Goal: Entertainment & Leisure: Browse casually

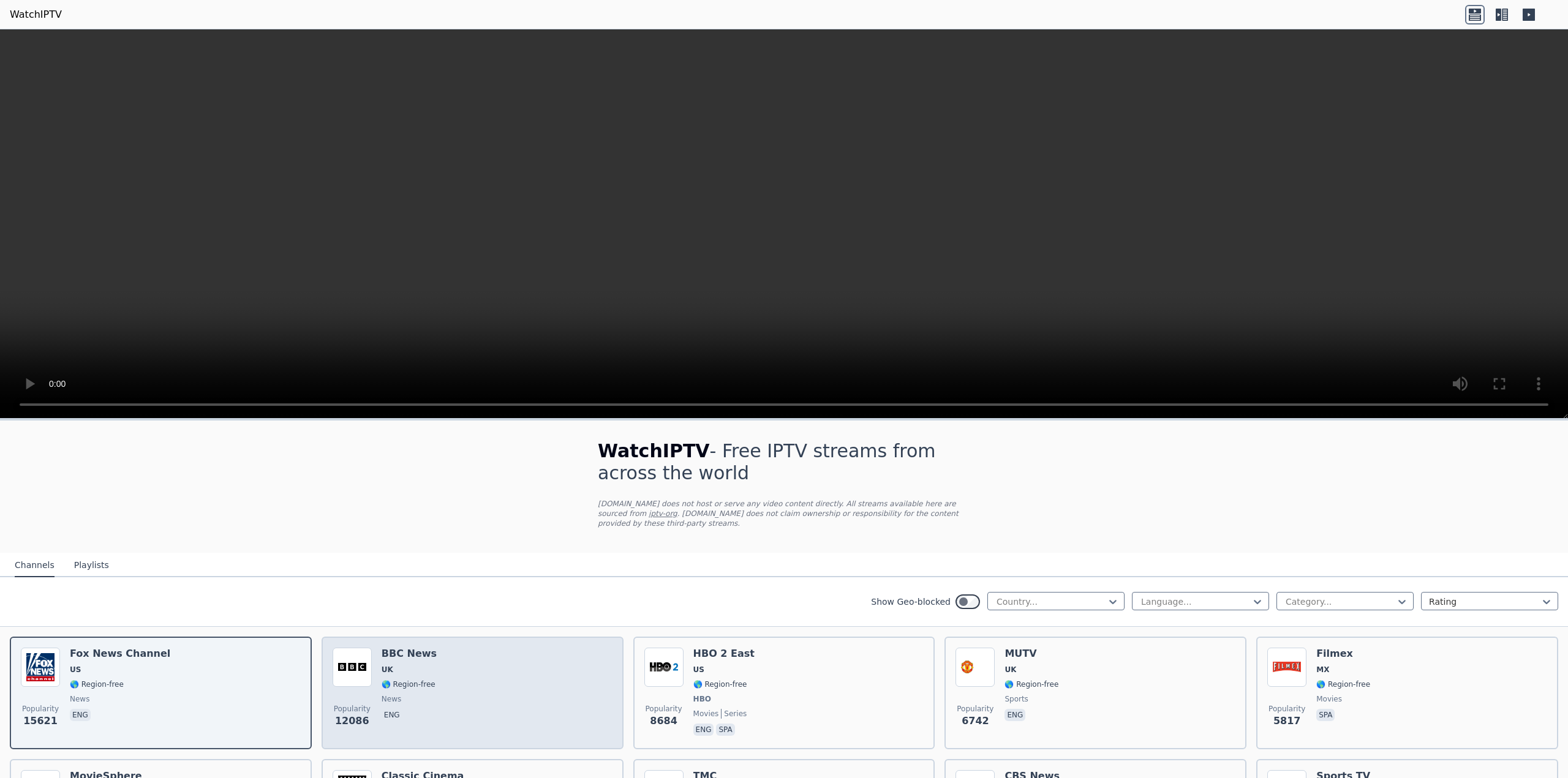
click at [363, 670] on img at bounding box center [352, 668] width 39 height 39
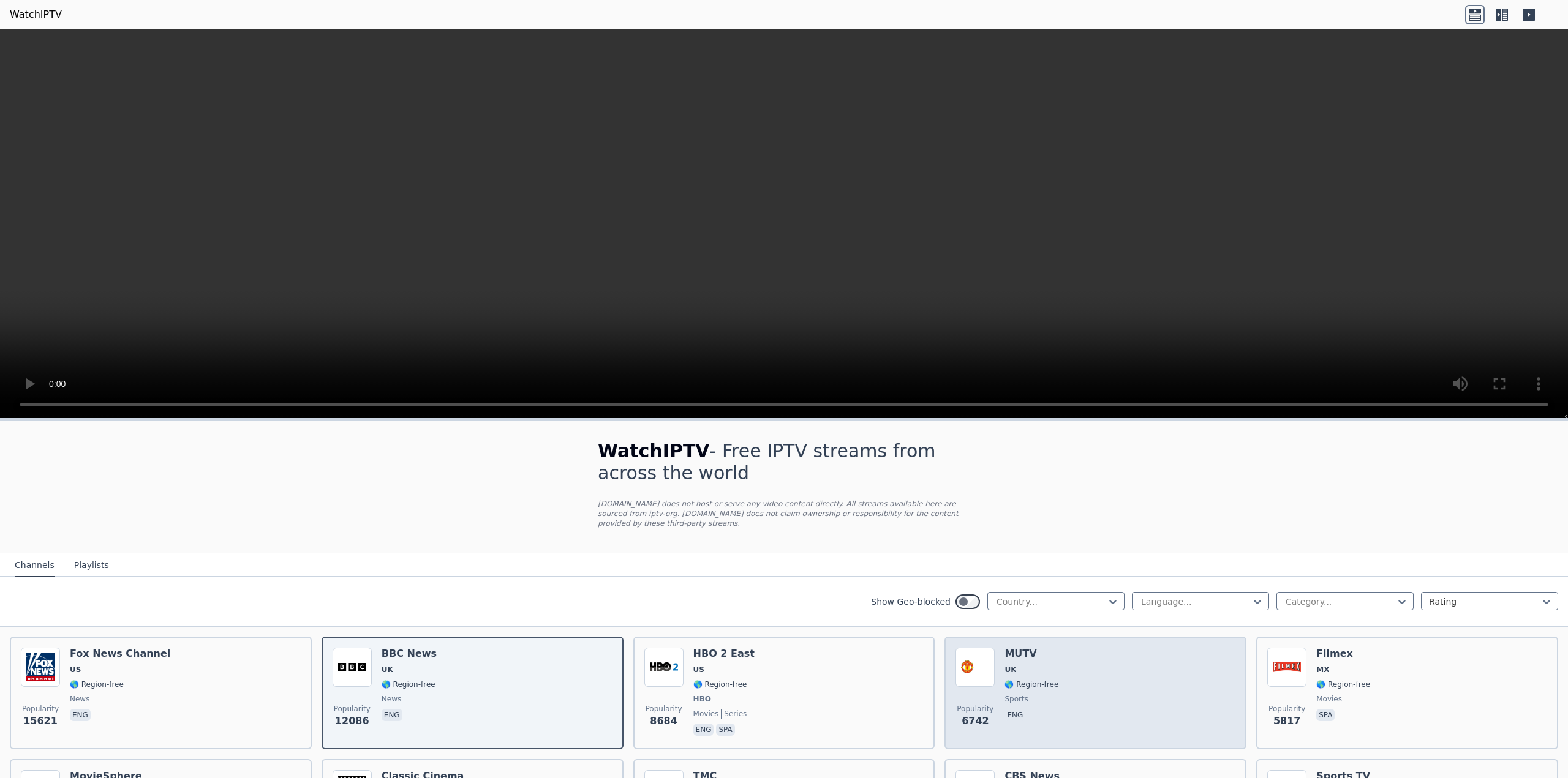
click at [1075, 664] on div "Popularity 6742 MUTV [GEOGRAPHIC_DATA] 🌎 Region-free sports eng" at bounding box center [1096, 693] width 280 height 91
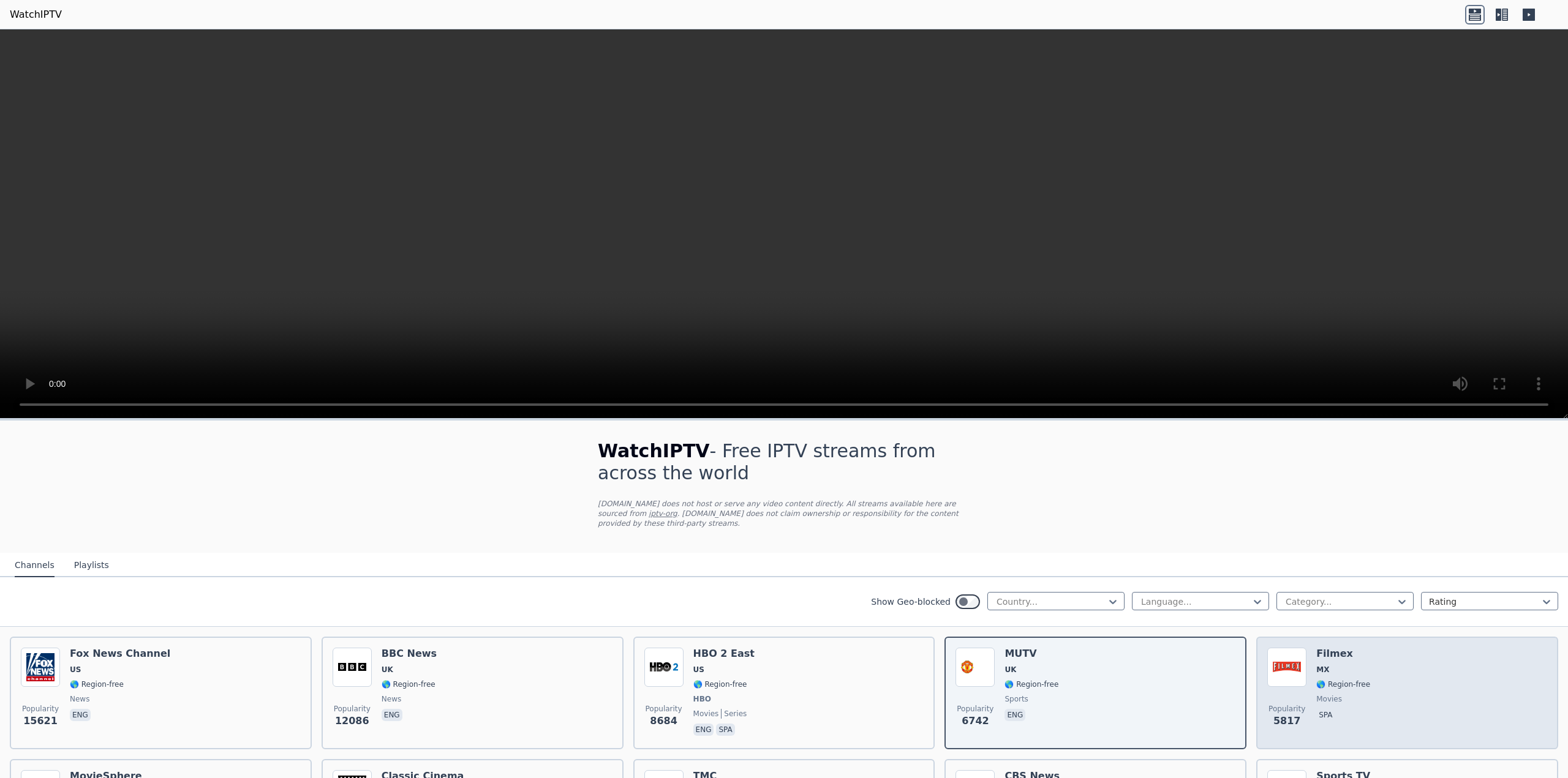
click at [1283, 655] on img at bounding box center [1287, 668] width 39 height 39
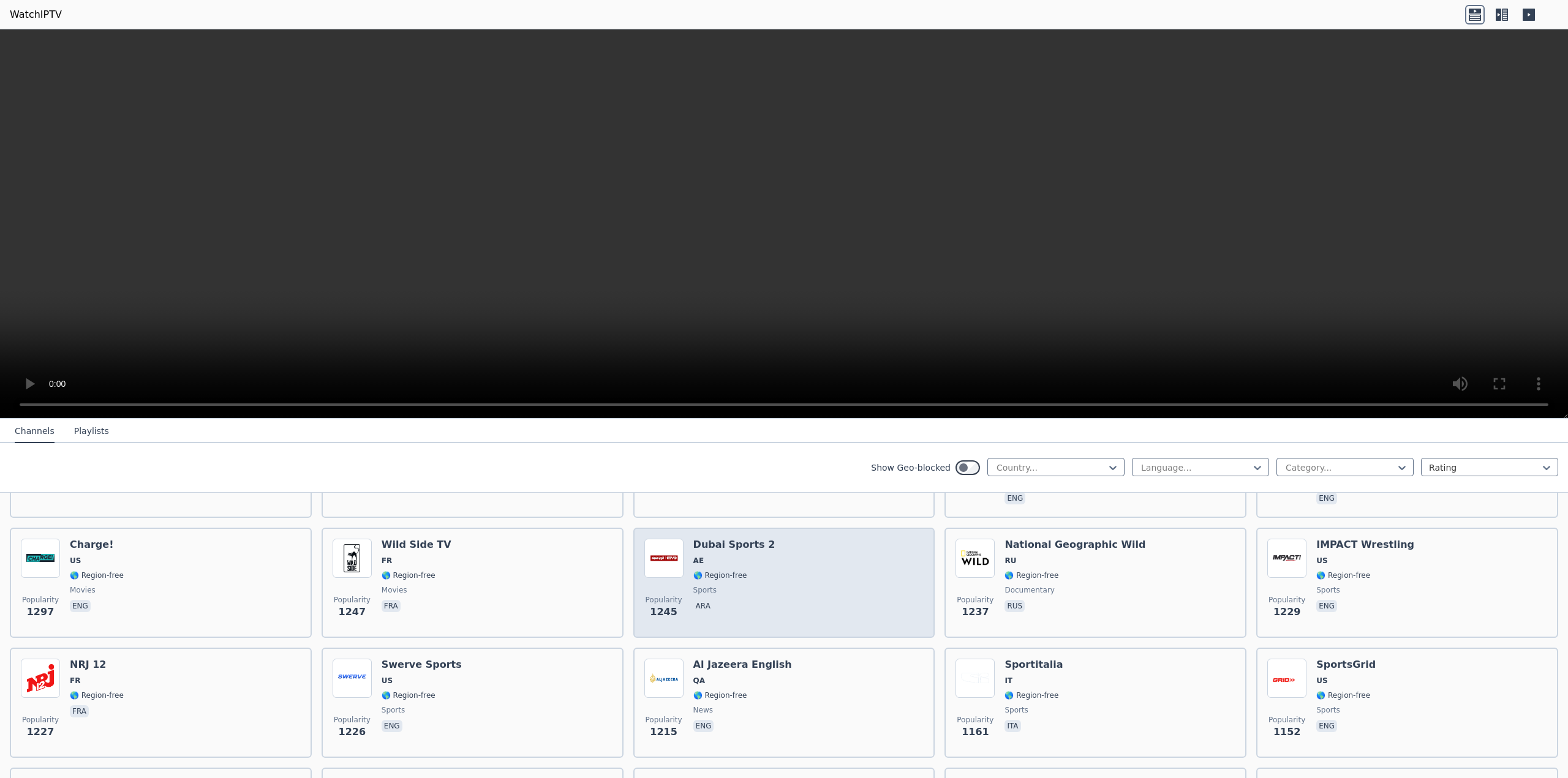
scroll to position [1348, 0]
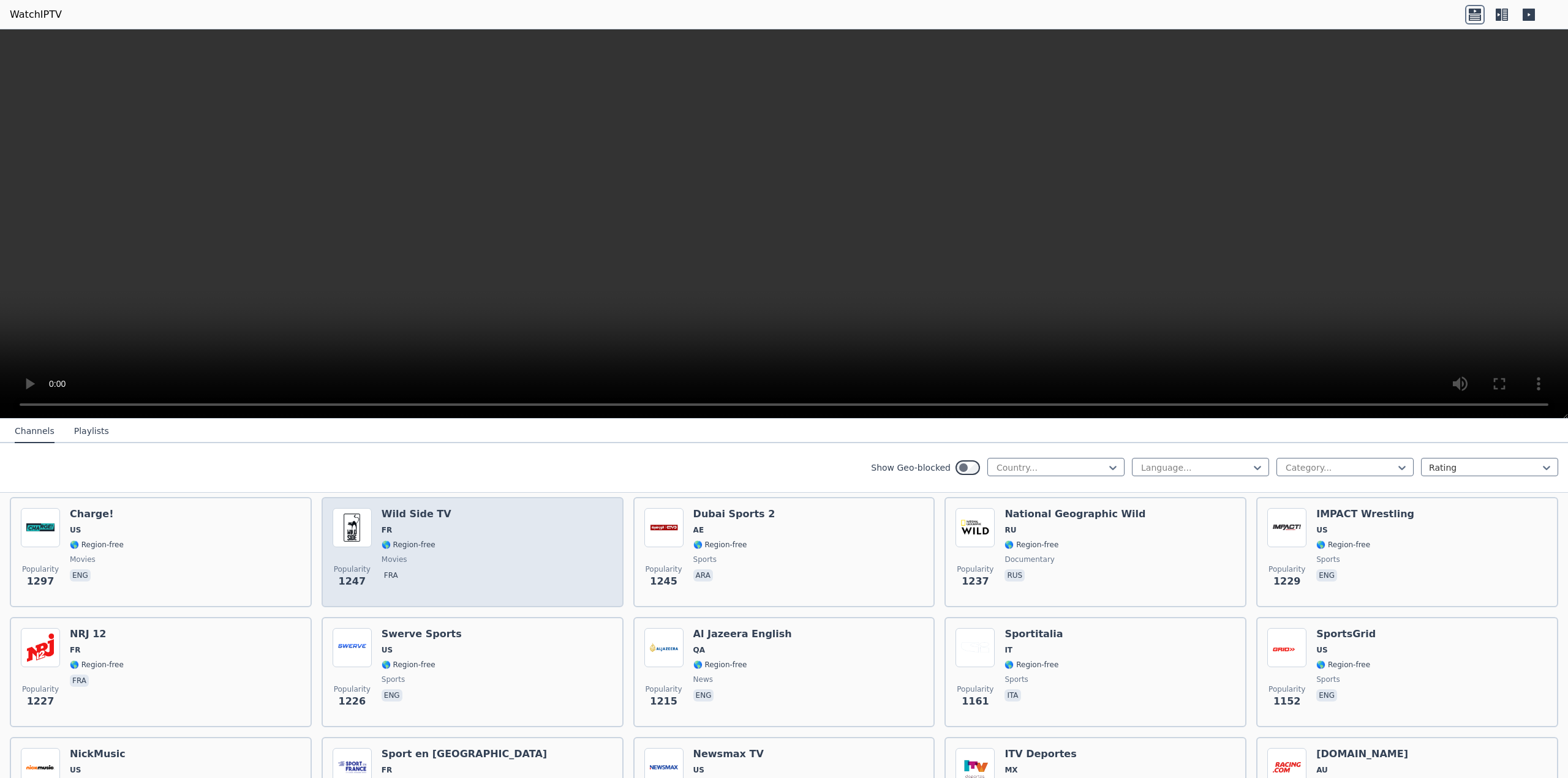
click at [545, 541] on div "Popularity 1247 Wild Side TV FR 🌎 Region-free movies fra" at bounding box center [472, 552] width 280 height 88
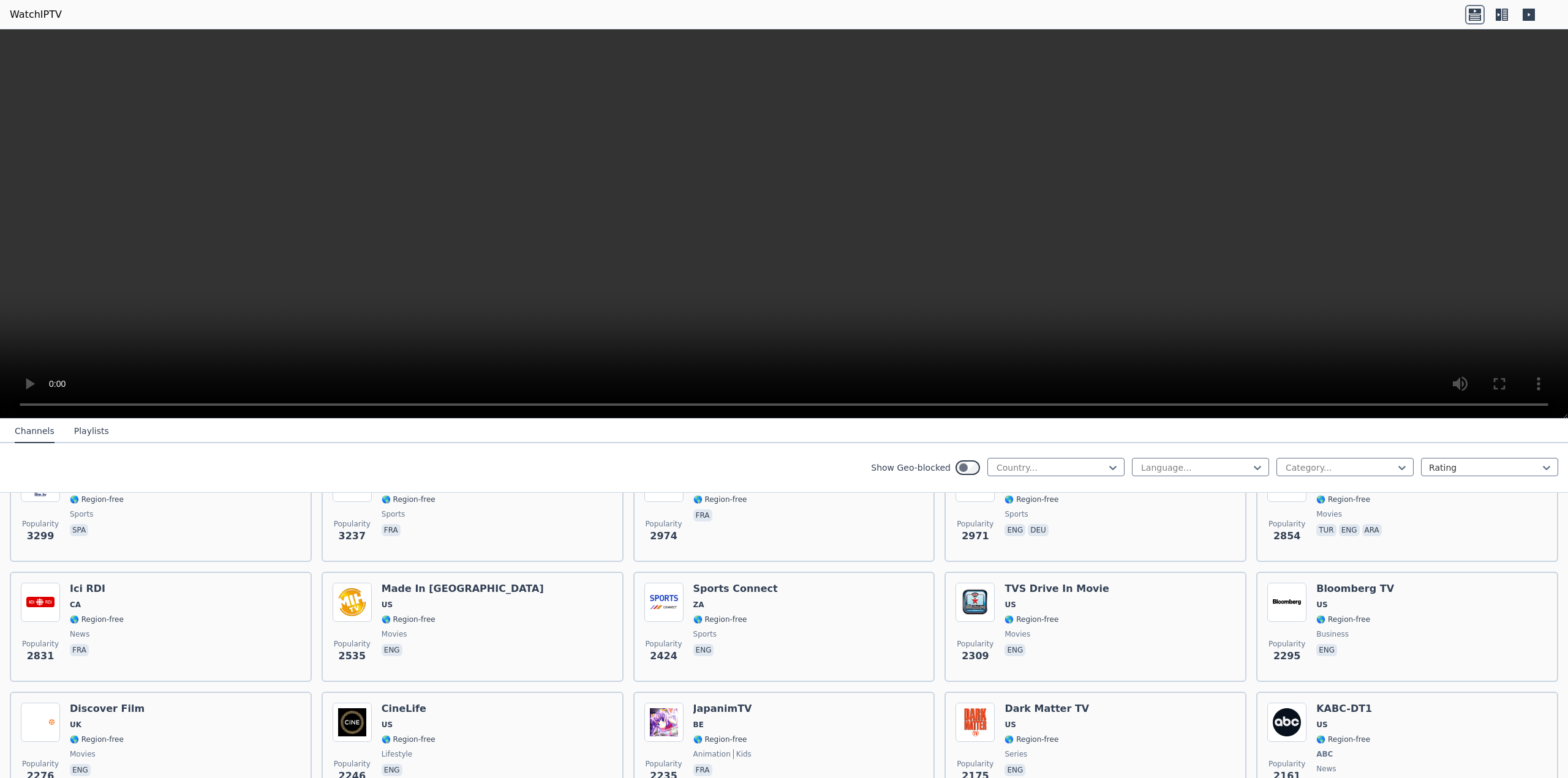
scroll to position [0, 0]
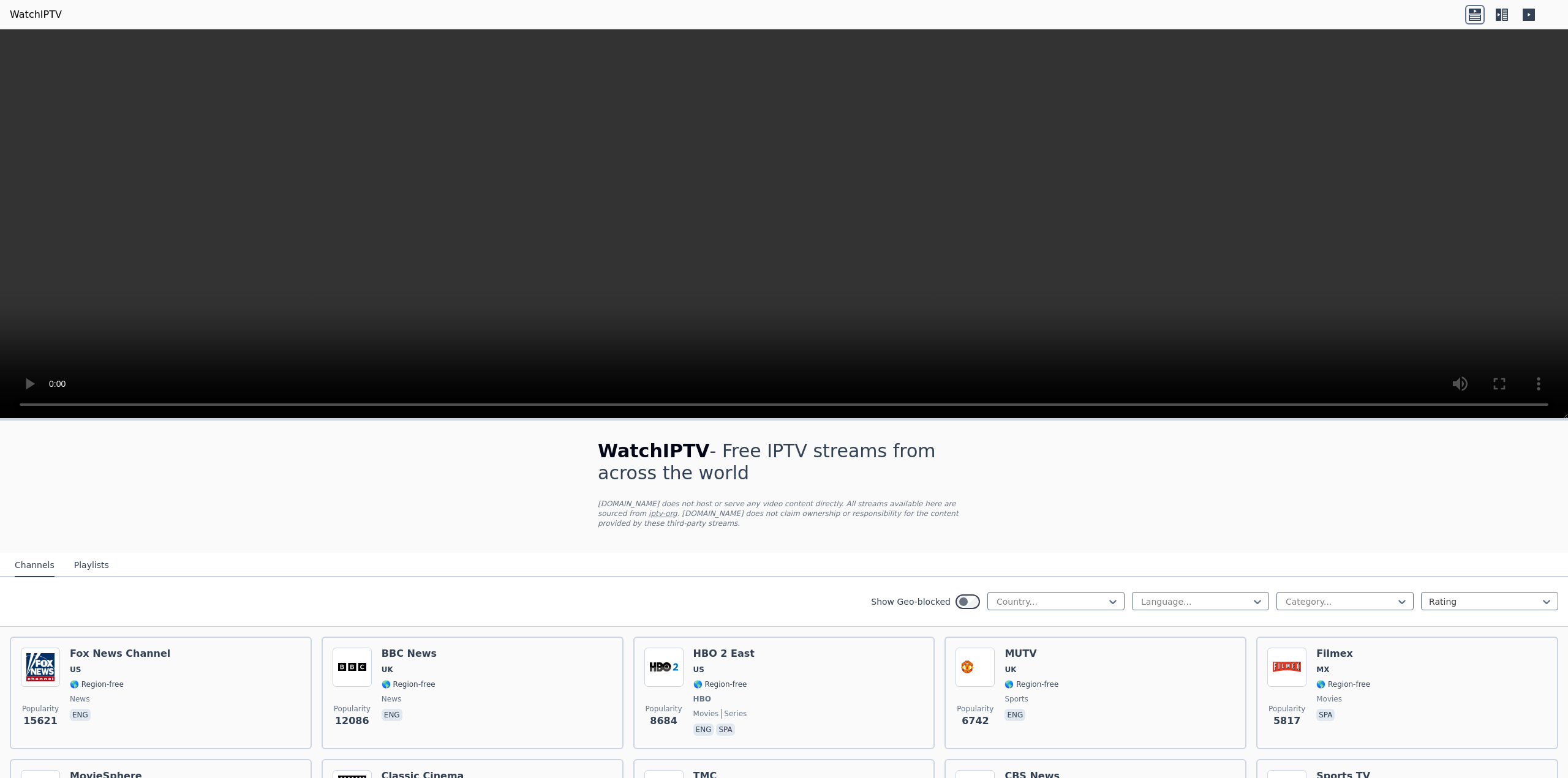
drag, startPoint x: 727, startPoint y: 659, endPoint x: 711, endPoint y: 494, distance: 165.8
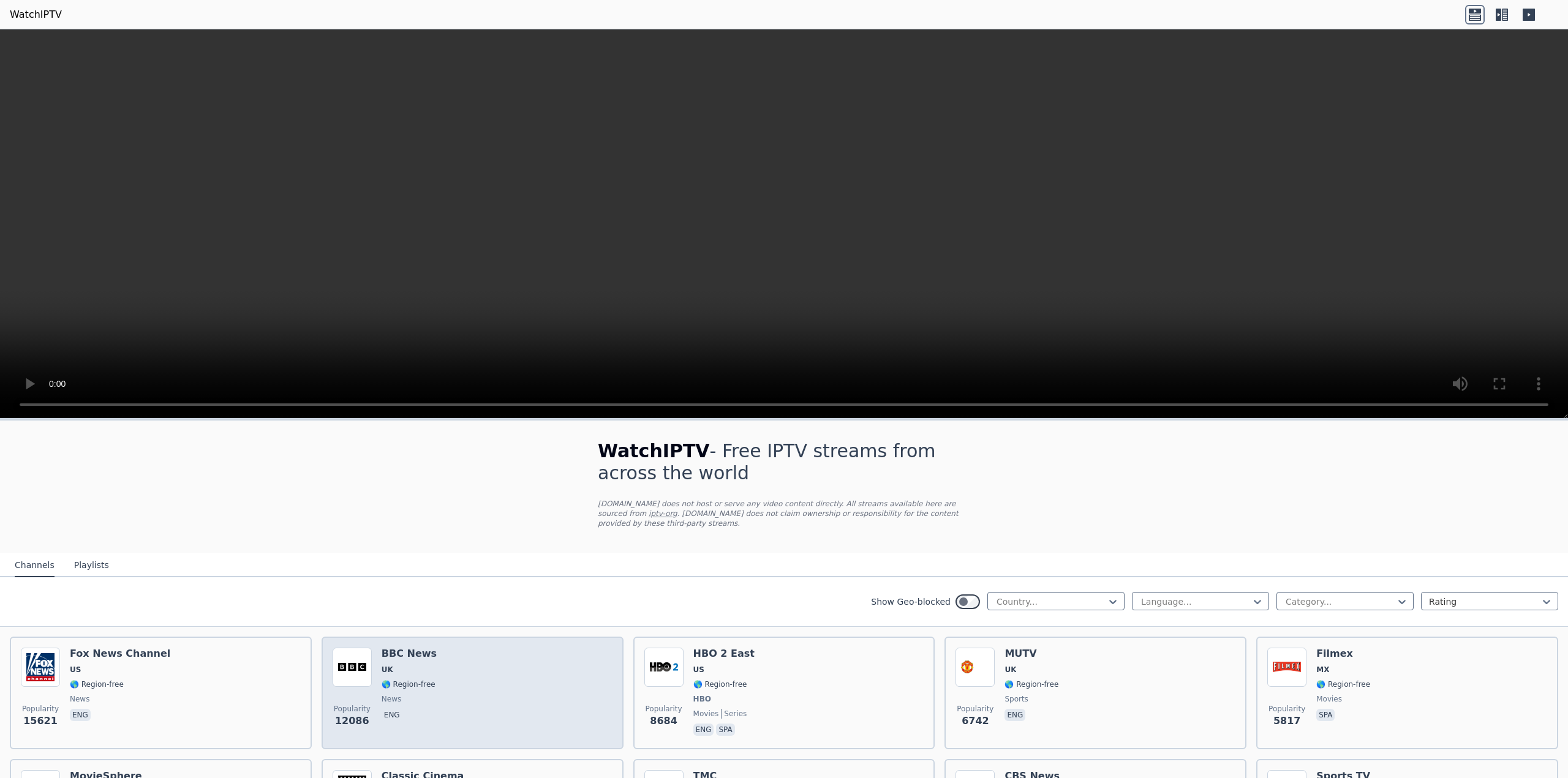
click at [395, 694] on span "news" at bounding box center [391, 699] width 20 height 9
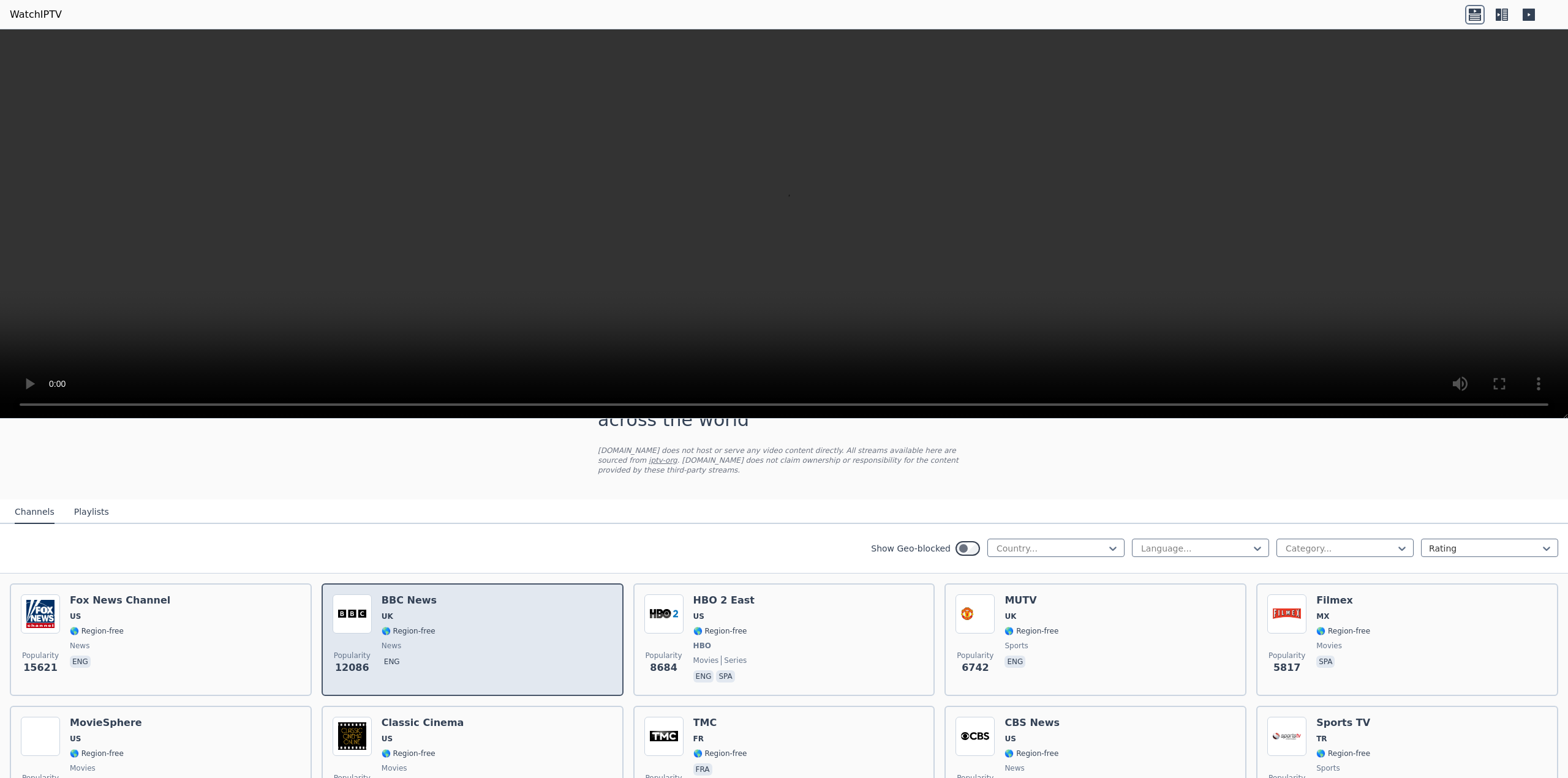
scroll to position [61, 0]
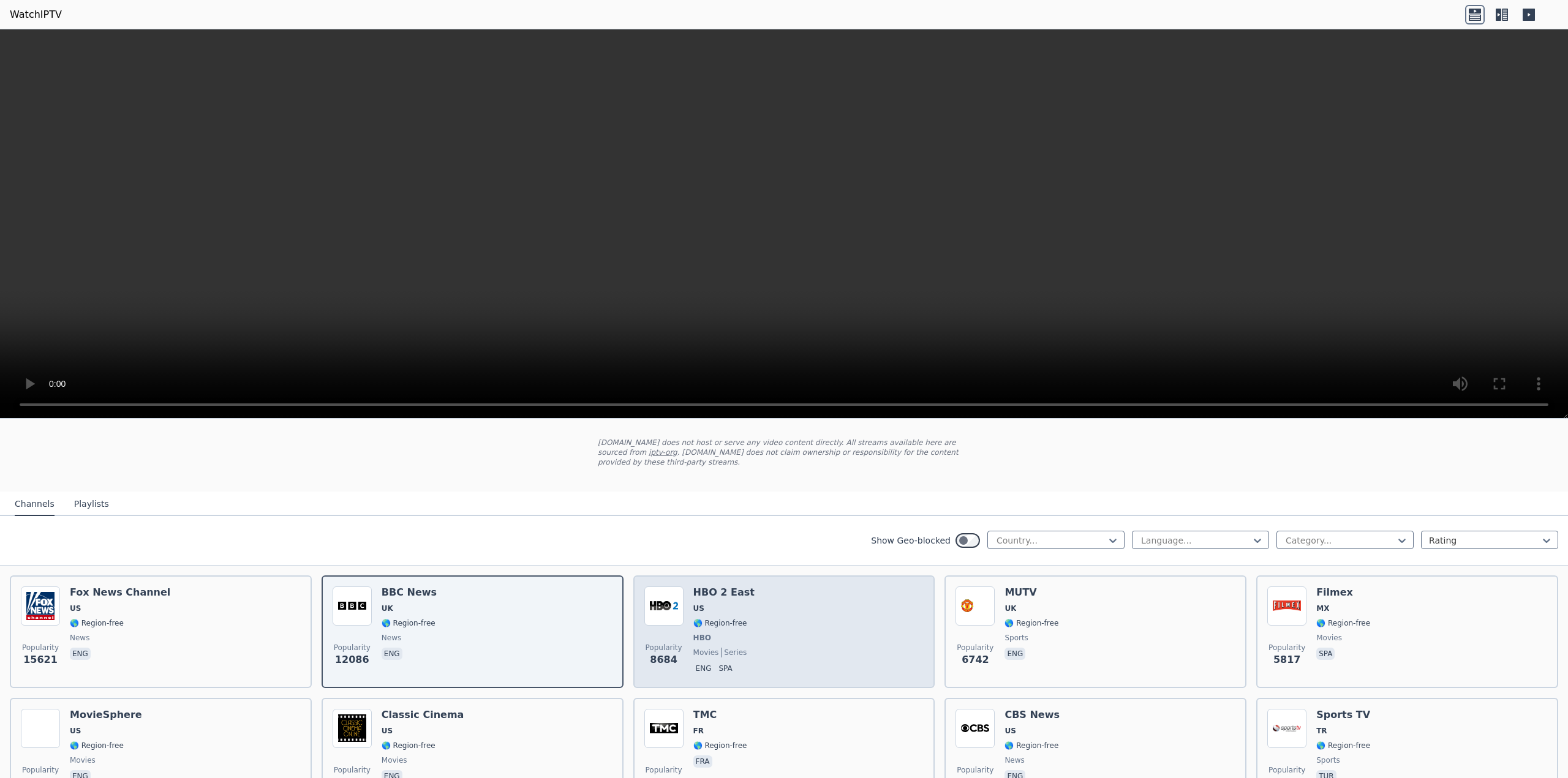
click at [753, 606] on div "Popularity 8684 HBO 2 East US 🌎 Region-free HBO movies series eng spa" at bounding box center [784, 632] width 280 height 91
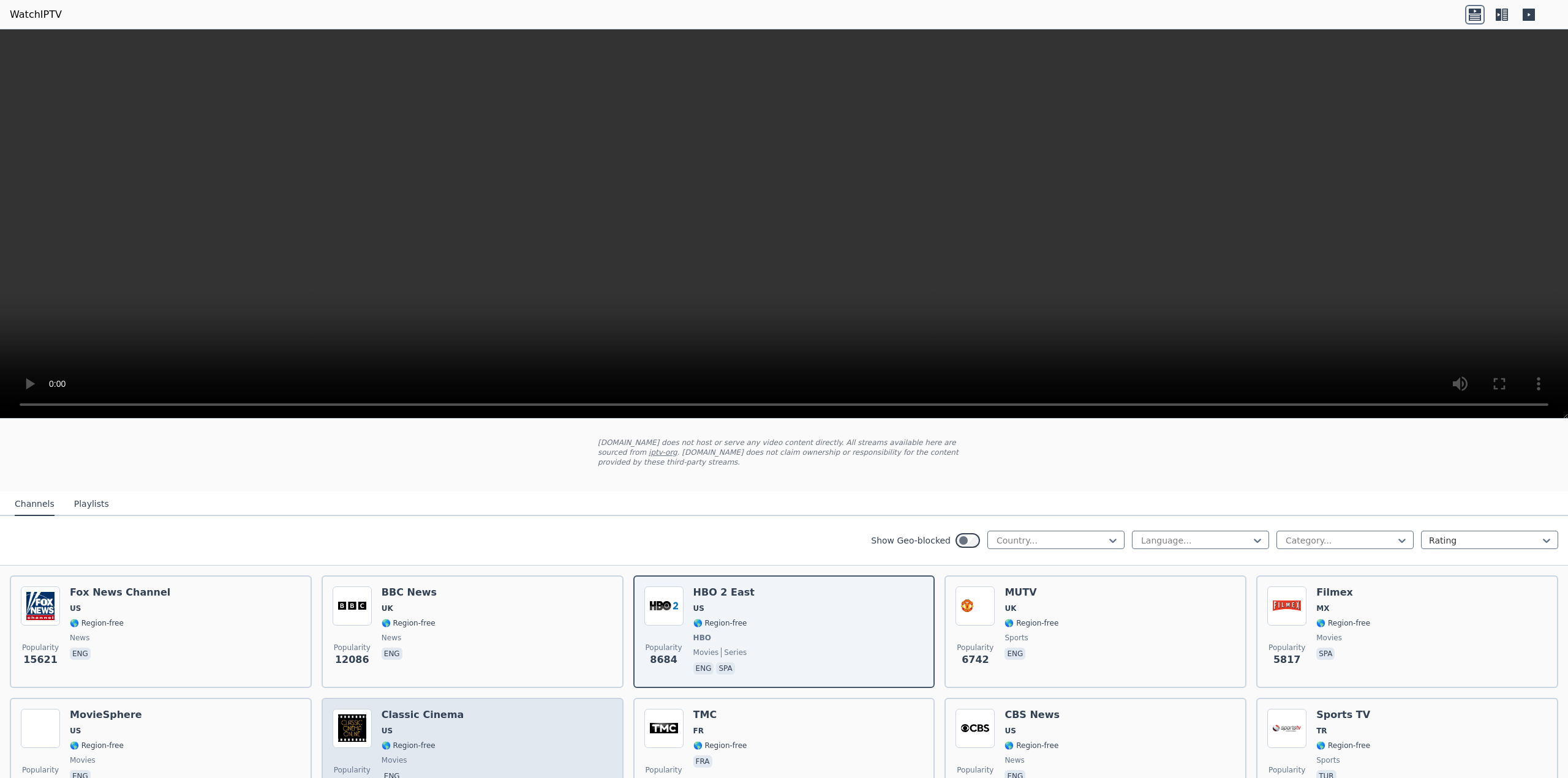
click at [494, 742] on div "Popularity 4619 Classic Cinema US 🌎 Region-free movies eng" at bounding box center [472, 752] width 280 height 88
